Goal: Navigation & Orientation: Find specific page/section

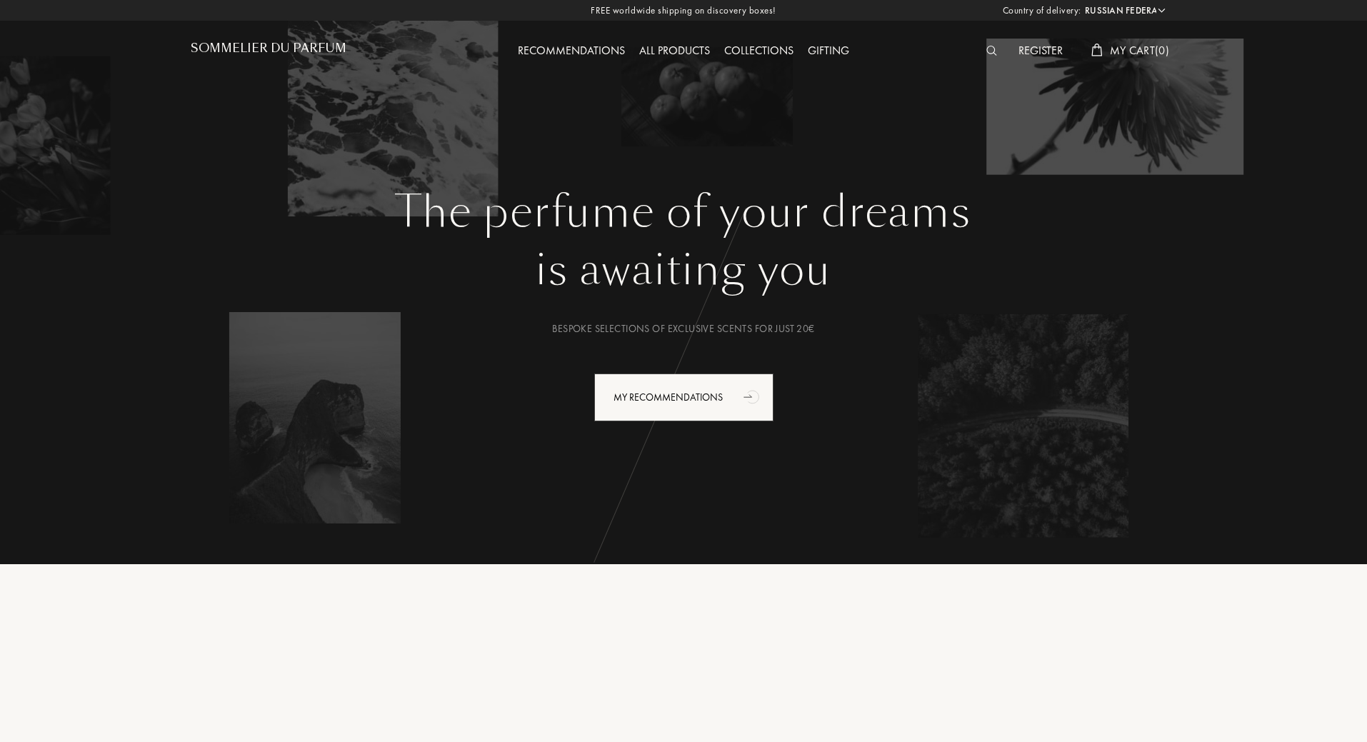
select select "RU"
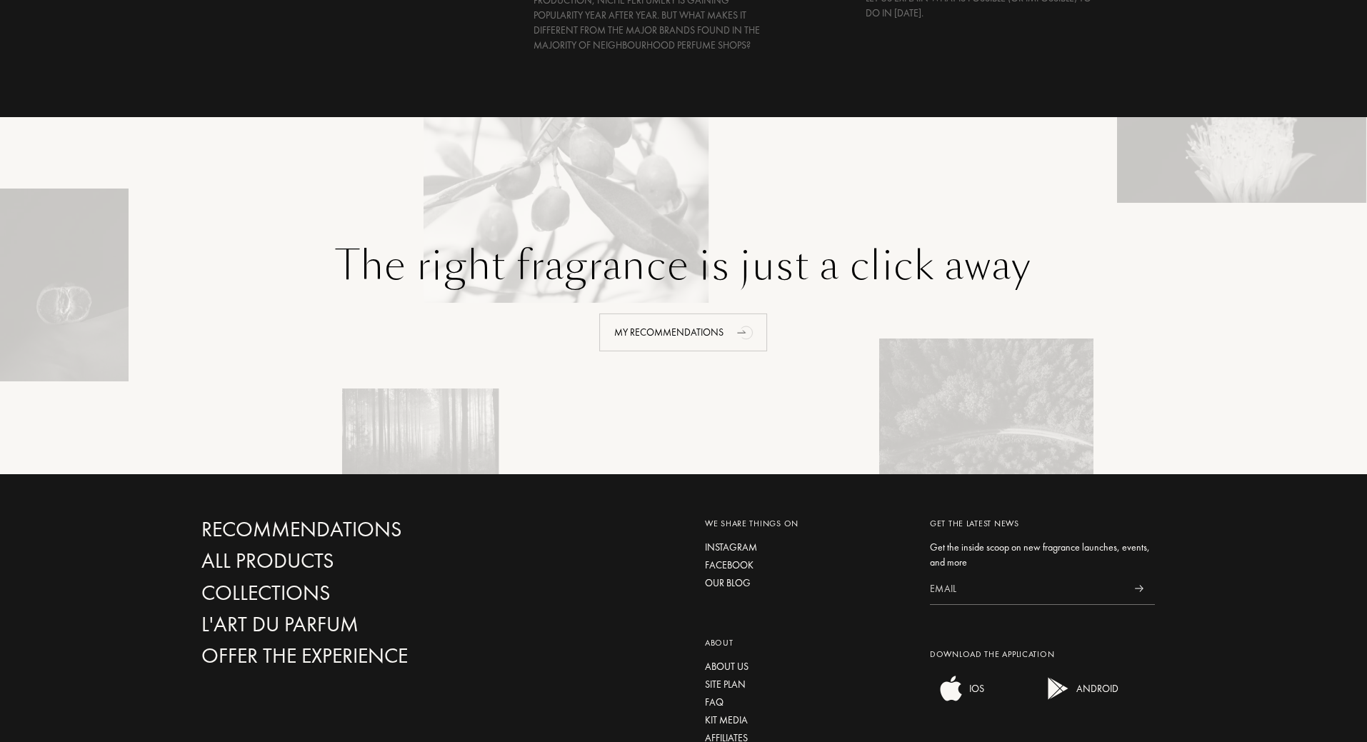
scroll to position [2980, 0]
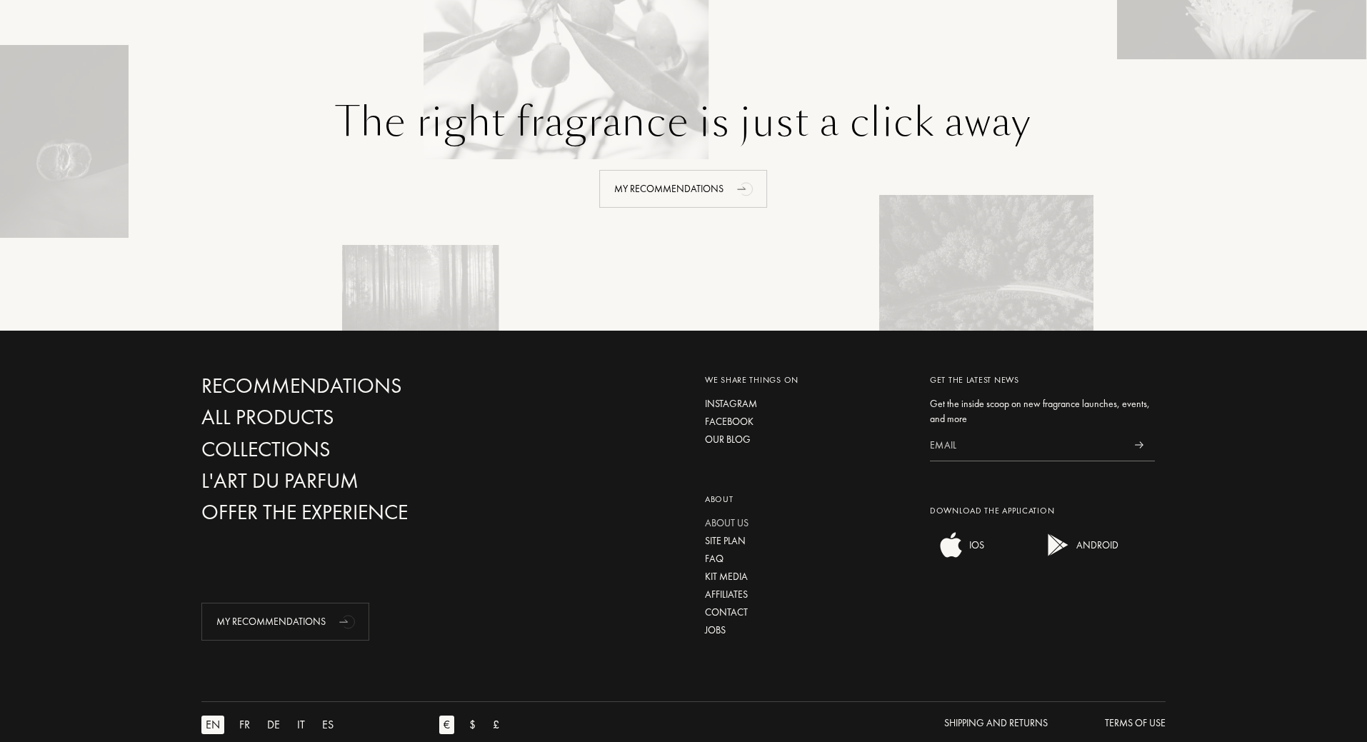
click at [723, 516] on div "About us" at bounding box center [807, 523] width 204 height 15
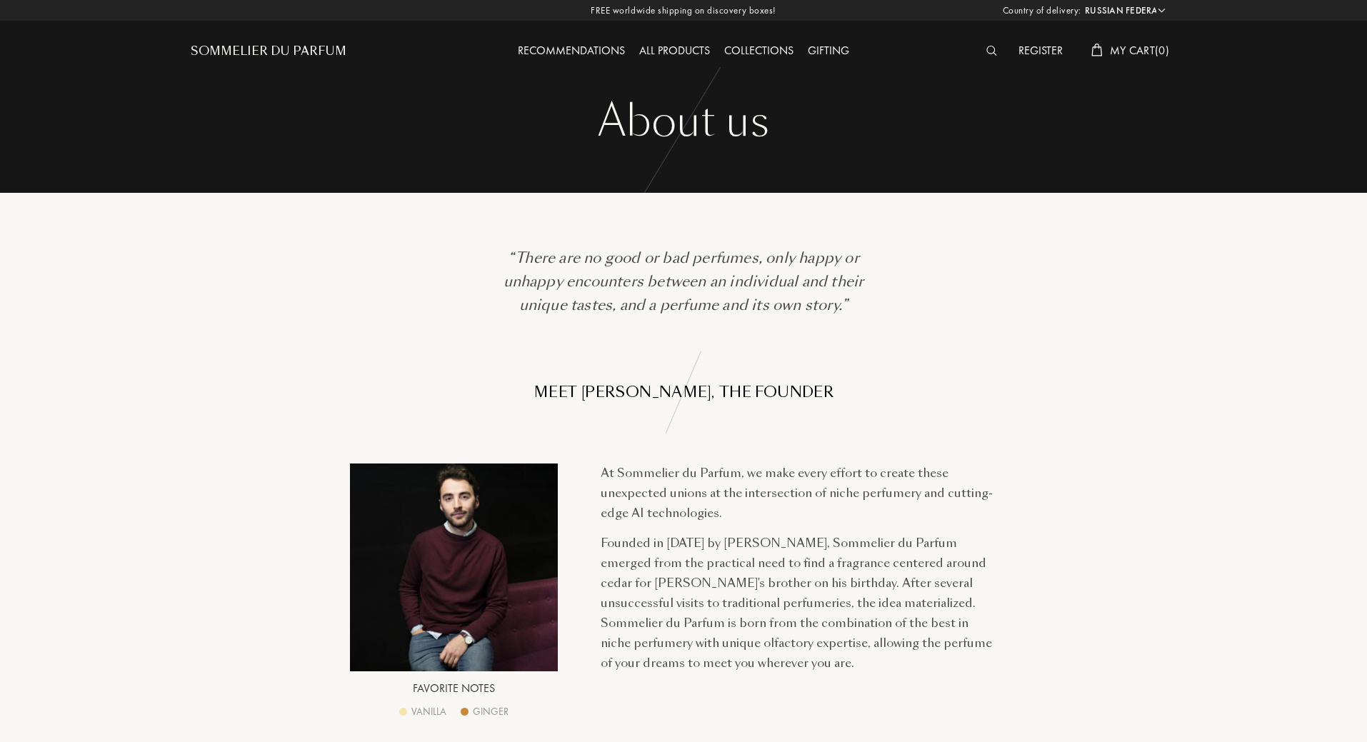
select select "RU"
